Goal: Transaction & Acquisition: Purchase product/service

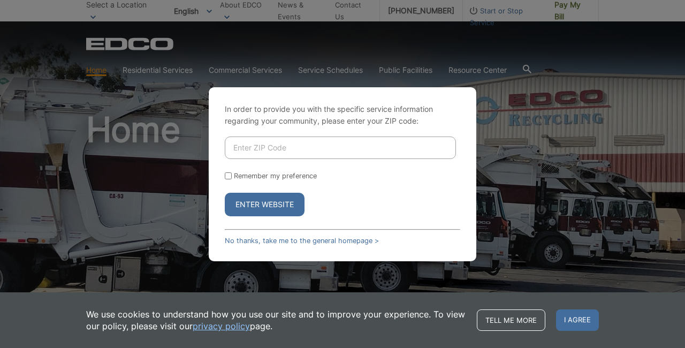
click at [233, 149] on input "Enter ZIP Code" at bounding box center [340, 148] width 231 height 22
type input "92024"
click at [248, 200] on button "Enter Website" at bounding box center [265, 205] width 80 height 24
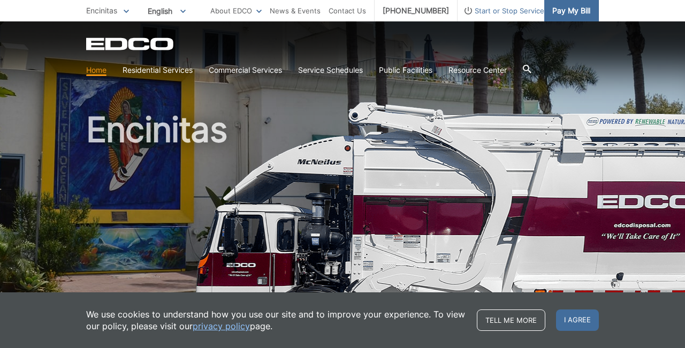
click at [571, 11] on span "Pay My Bill" at bounding box center [572, 11] width 38 height 12
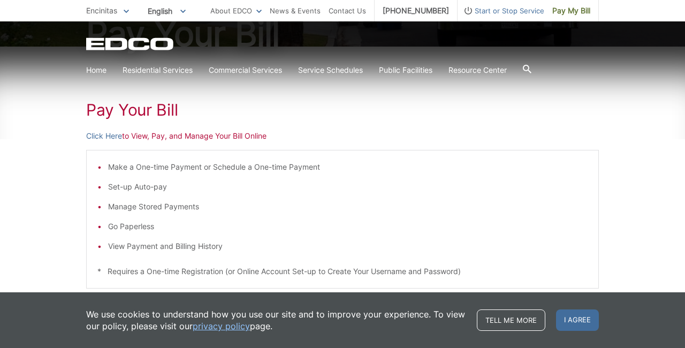
scroll to position [150, 0]
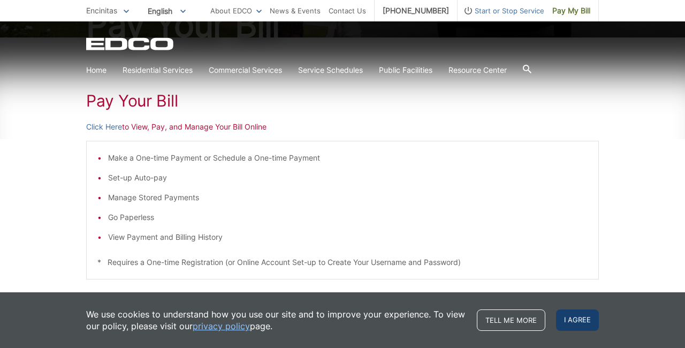
click at [580, 319] on span "I agree" at bounding box center [577, 319] width 43 height 21
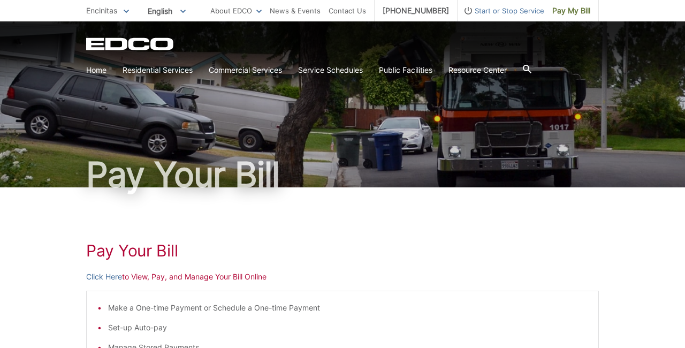
scroll to position [0, 0]
click at [96, 72] on link "Home" at bounding box center [96, 70] width 20 height 12
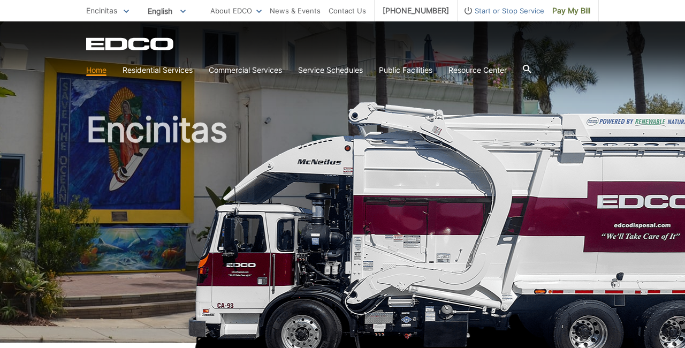
click at [107, 9] on span "Encinitas" at bounding box center [101, 10] width 31 height 9
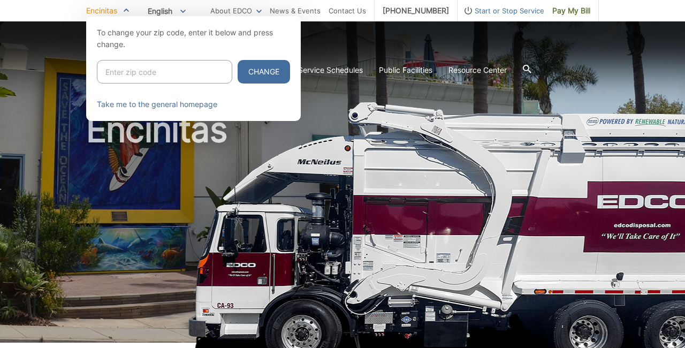
click at [357, 41] on div at bounding box center [342, 190] width 685 height 348
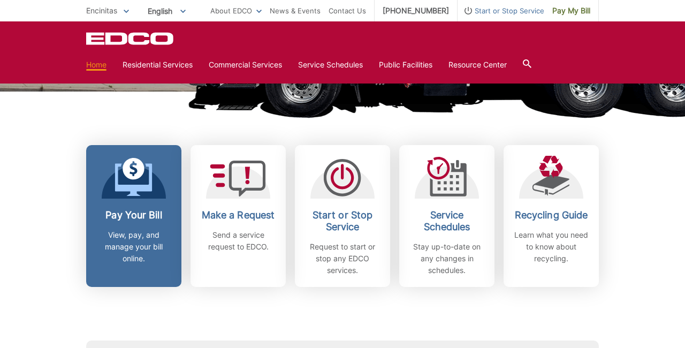
scroll to position [251, 0]
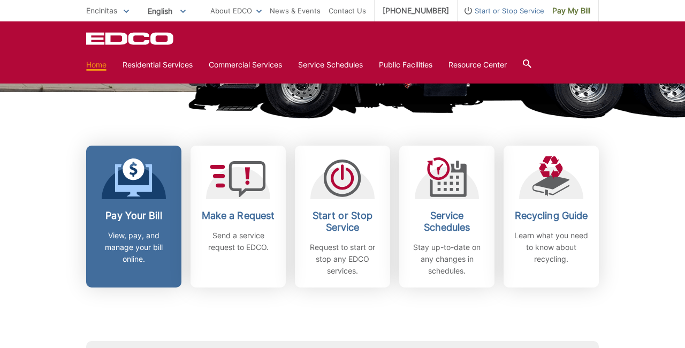
click at [124, 217] on h2 "Pay Your Bill" at bounding box center [133, 216] width 79 height 12
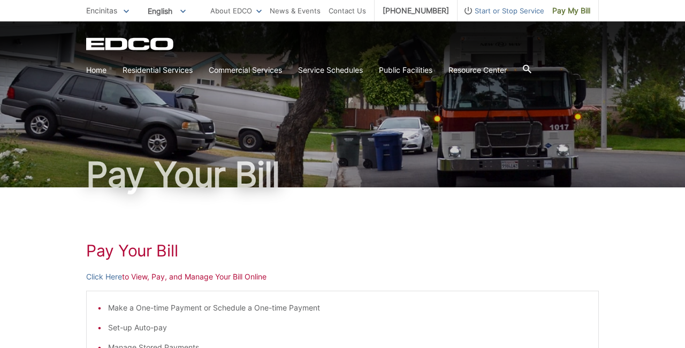
click at [148, 278] on p "Click Here to View, Pay, and Manage Your Bill Online" at bounding box center [342, 277] width 513 height 12
click at [110, 278] on link "Click Here" at bounding box center [104, 277] width 36 height 12
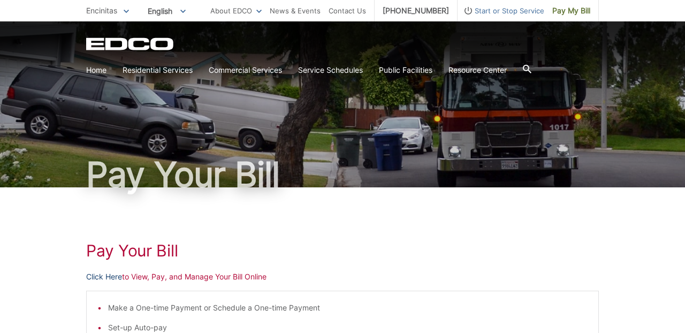
click at [111, 280] on link "Click Here" at bounding box center [104, 277] width 36 height 12
